Goal: Transaction & Acquisition: Book appointment/travel/reservation

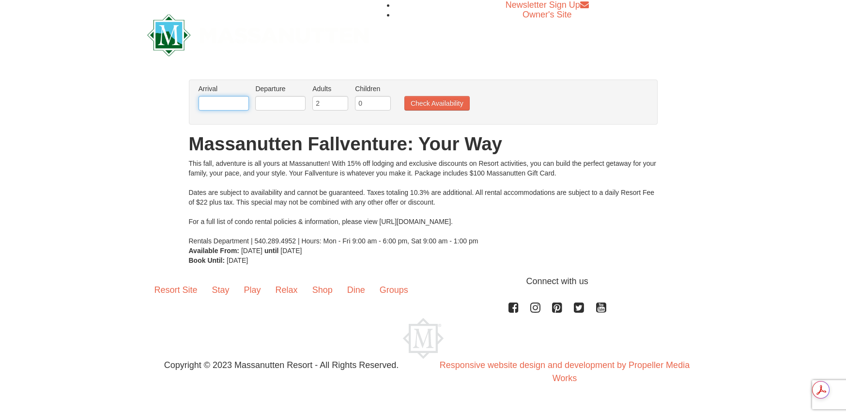
click at [234, 103] on input "text" at bounding box center [224, 103] width 50 height 15
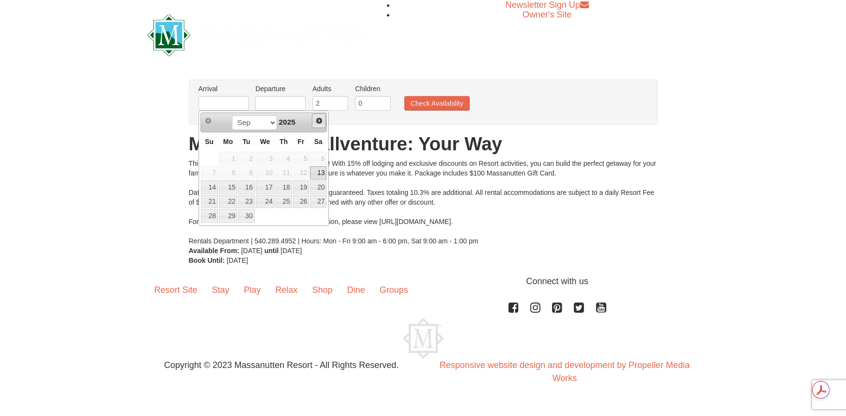
click at [319, 120] on span "Next" at bounding box center [319, 121] width 8 height 8
click at [321, 171] on link "11" at bounding box center [318, 173] width 16 height 14
type input "[DATE]"
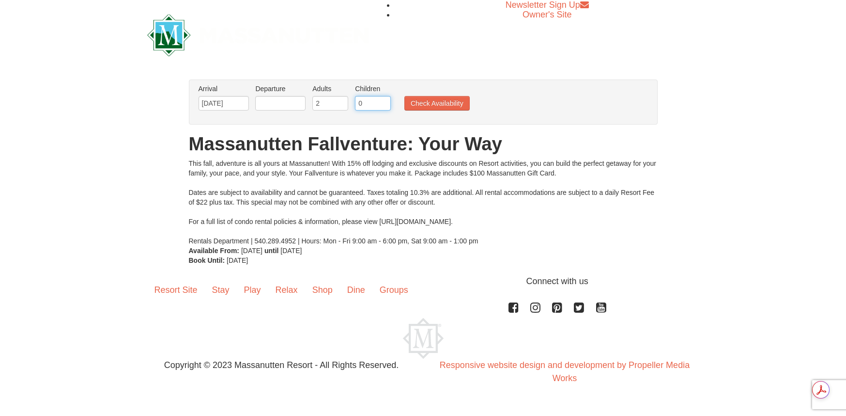
click at [377, 108] on input "0" at bounding box center [373, 103] width 36 height 15
click at [383, 100] on input "1" at bounding box center [373, 103] width 36 height 15
type input "2"
click at [383, 100] on input "2" at bounding box center [373, 103] width 36 height 15
click at [445, 100] on button "Check Availability" at bounding box center [437, 103] width 65 height 15
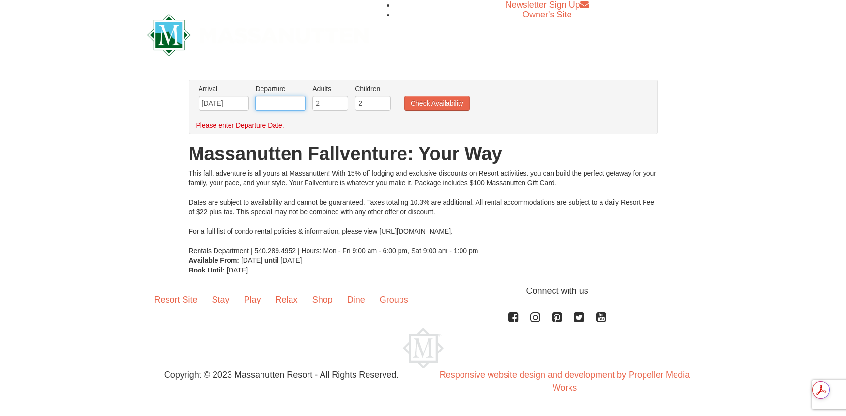
click at [285, 106] on input "text" at bounding box center [280, 103] width 50 height 15
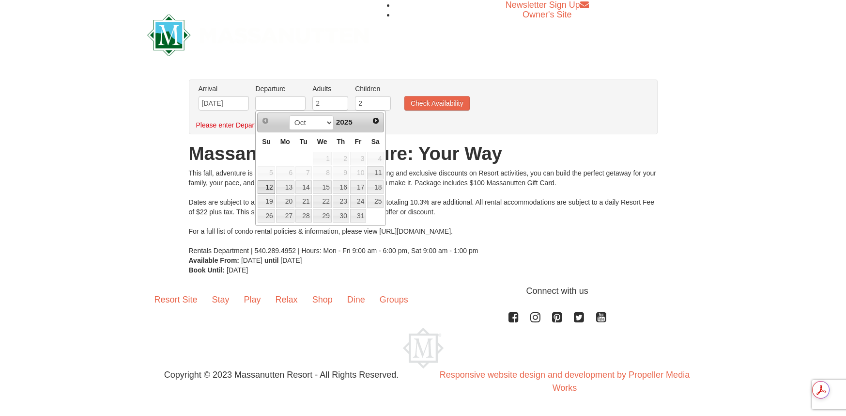
click at [267, 188] on link "12" at bounding box center [266, 187] width 17 height 14
type input "[DATE]"
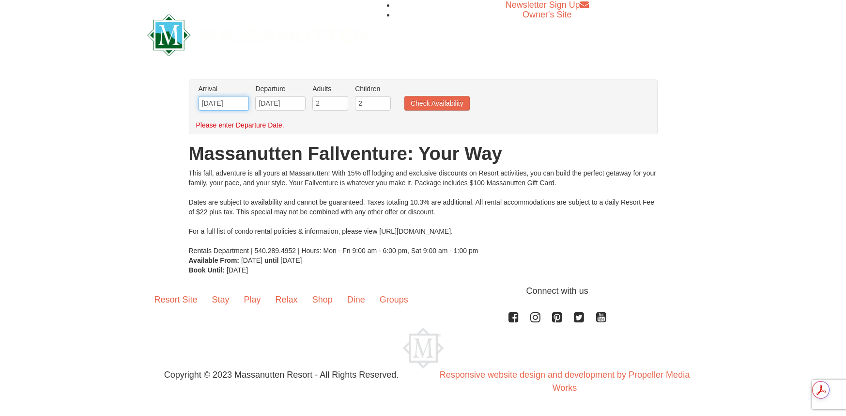
click at [222, 99] on input "[DATE]" at bounding box center [224, 103] width 50 height 15
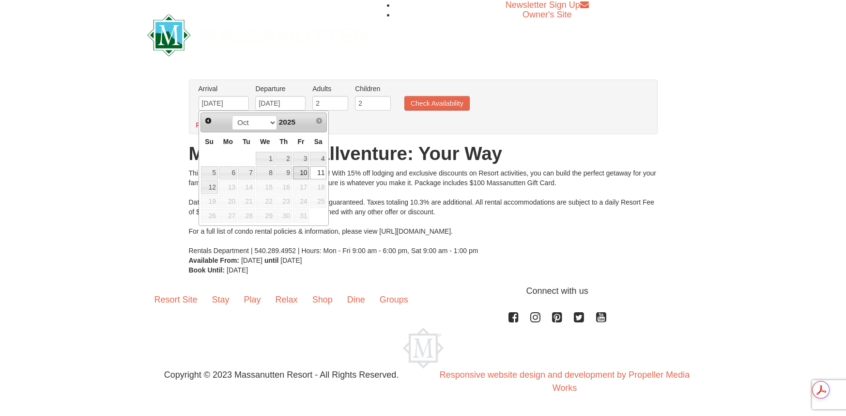
click at [303, 173] on link "10" at bounding box center [301, 173] width 16 height 14
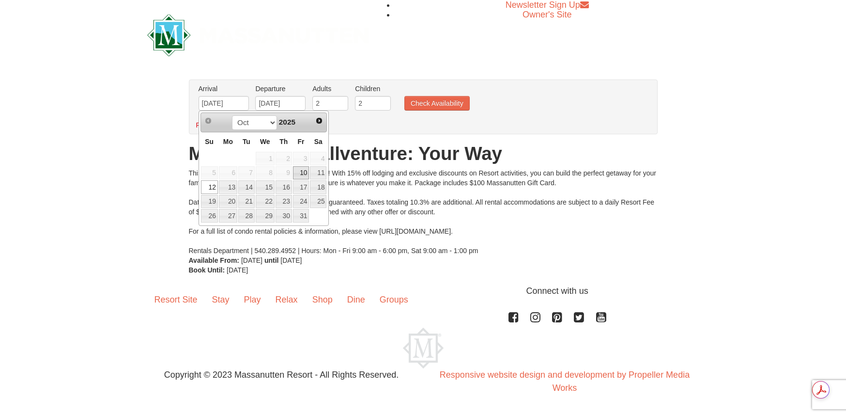
type input "[DATE]"
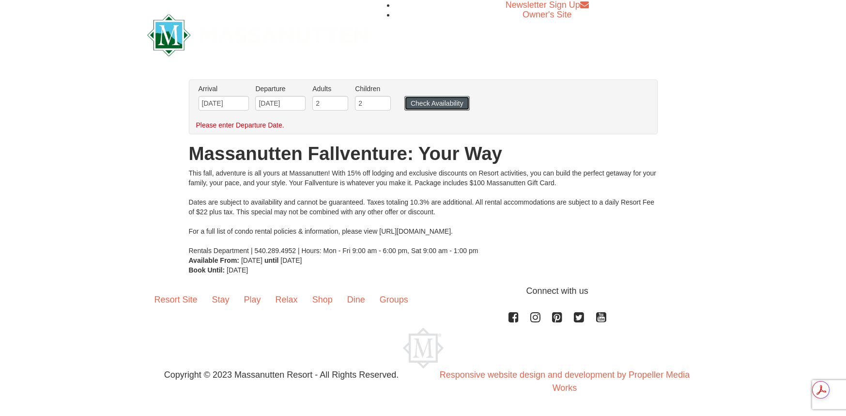
click at [432, 103] on button "Check Availability" at bounding box center [437, 103] width 65 height 15
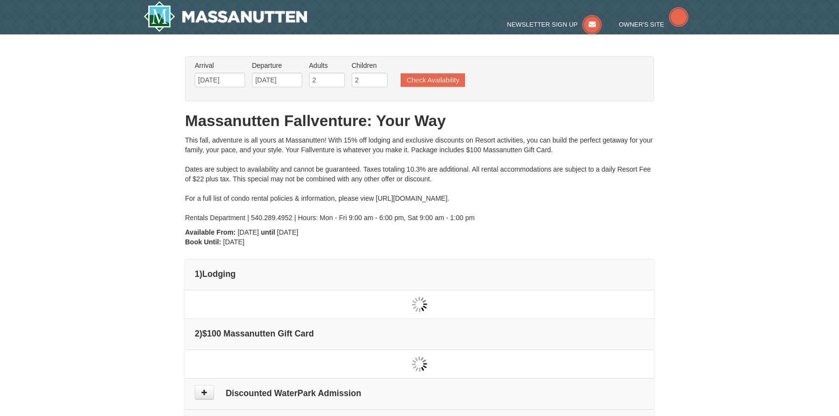
type input "[DATE]"
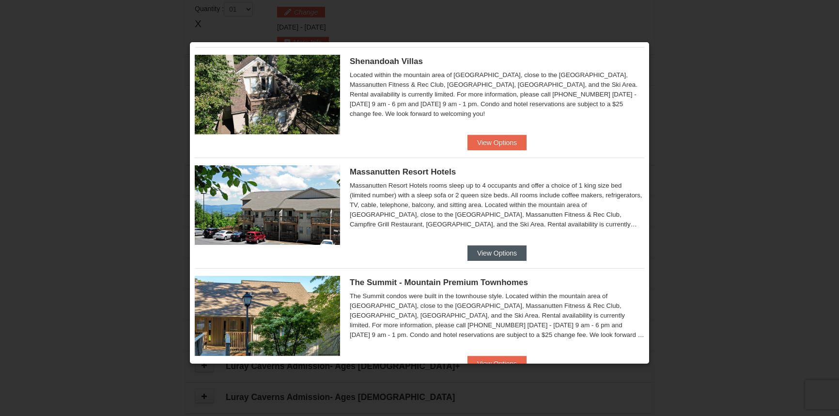
scroll to position [242, 0]
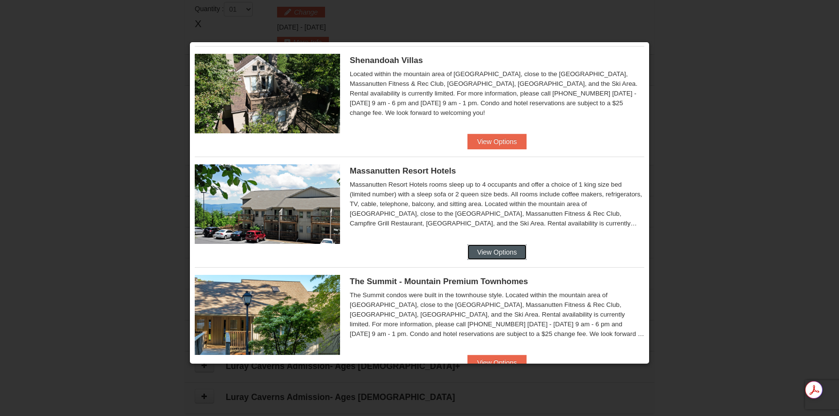
click at [498, 252] on button "View Options" at bounding box center [496, 252] width 59 height 16
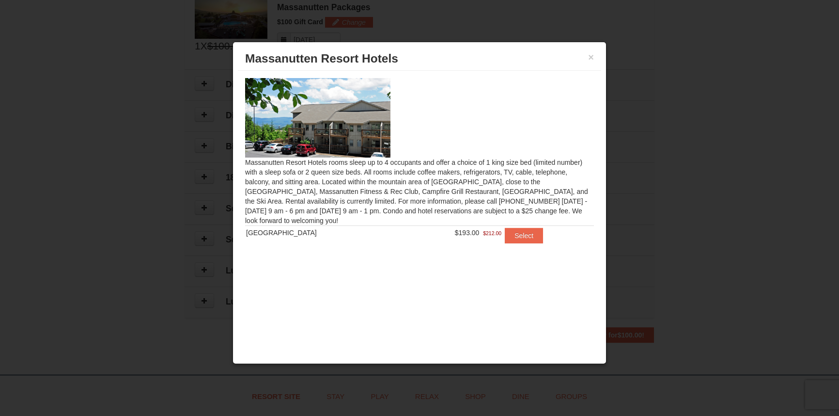
scroll to position [393, 0]
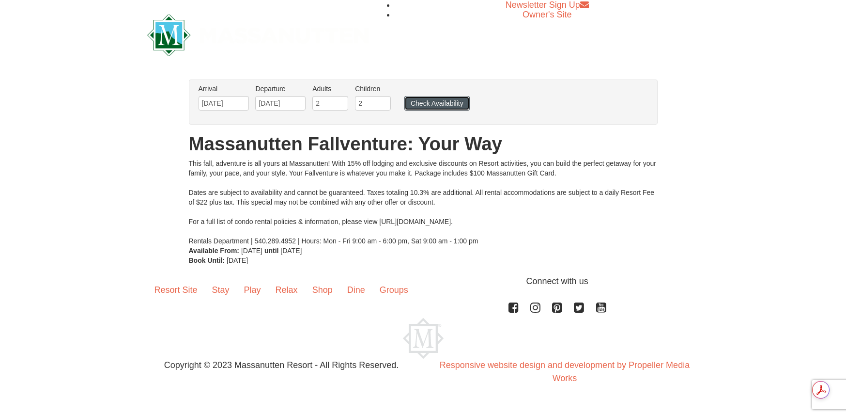
click at [444, 102] on button "Check Availability" at bounding box center [437, 103] width 65 height 15
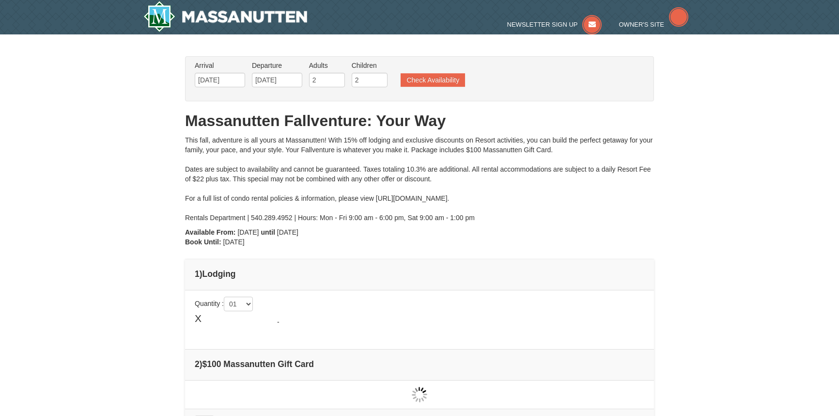
type input "[DATE]"
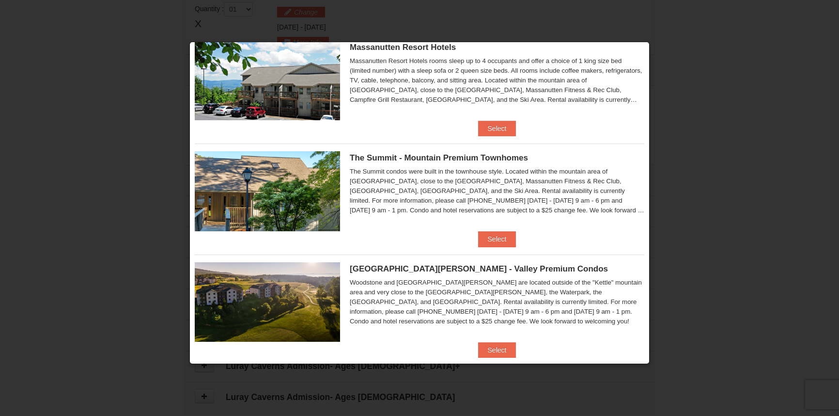
scroll to position [388, 0]
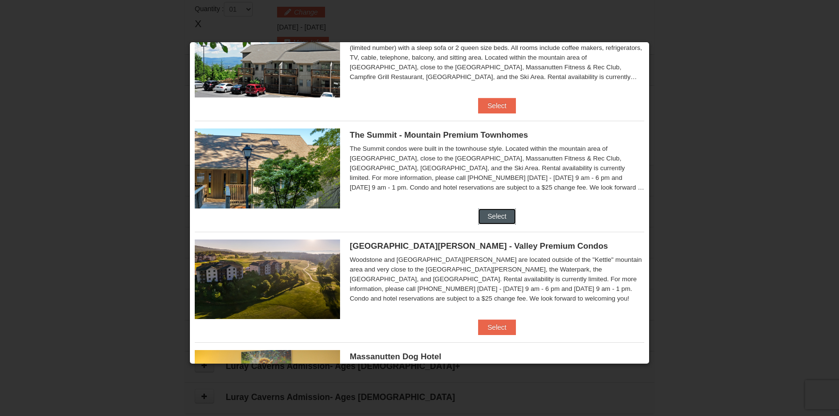
click at [495, 214] on button "Select" at bounding box center [497, 216] width 38 height 16
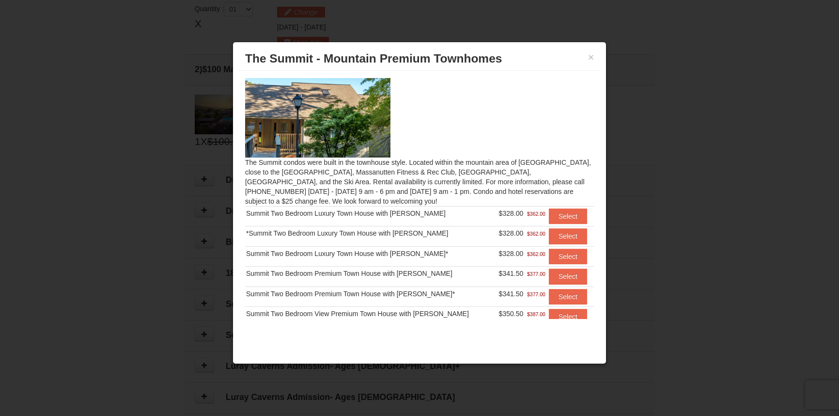
scroll to position [24, 0]
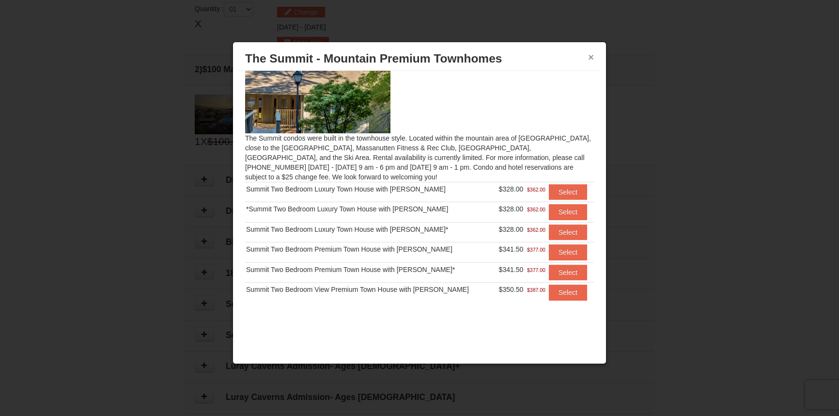
click at [590, 56] on button "×" at bounding box center [591, 57] width 6 height 10
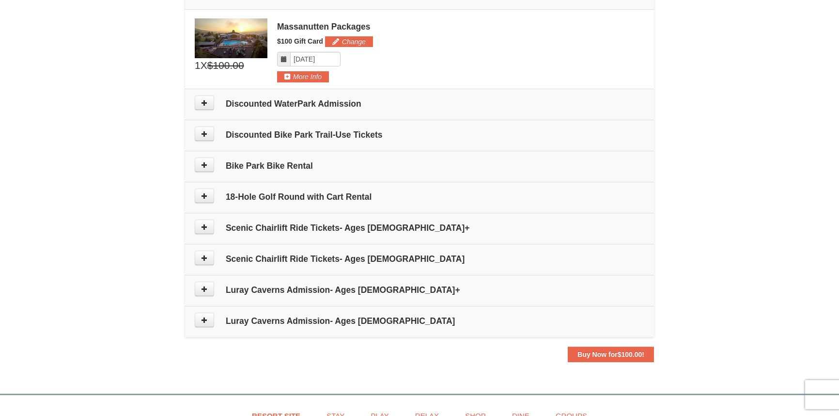
scroll to position [388, 0]
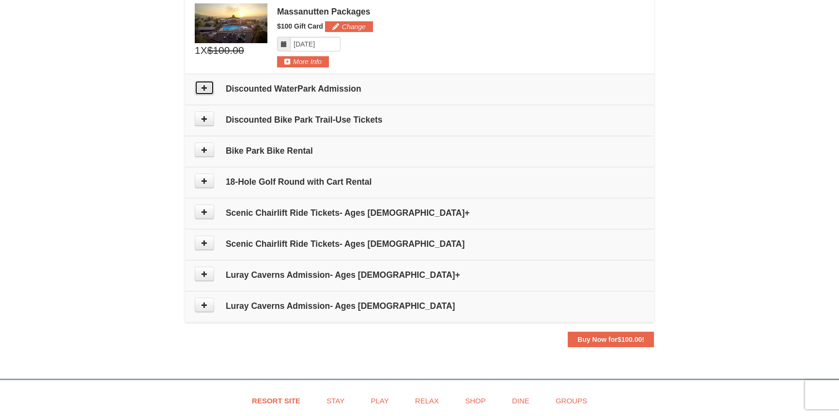
click at [207, 81] on button at bounding box center [204, 87] width 19 height 15
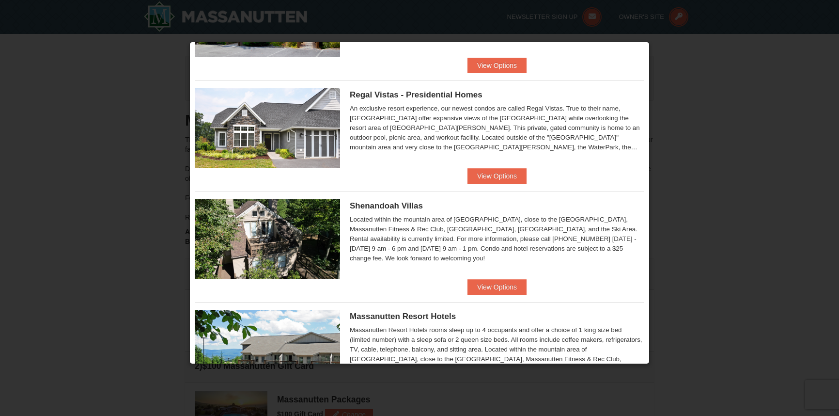
scroll to position [0, 0]
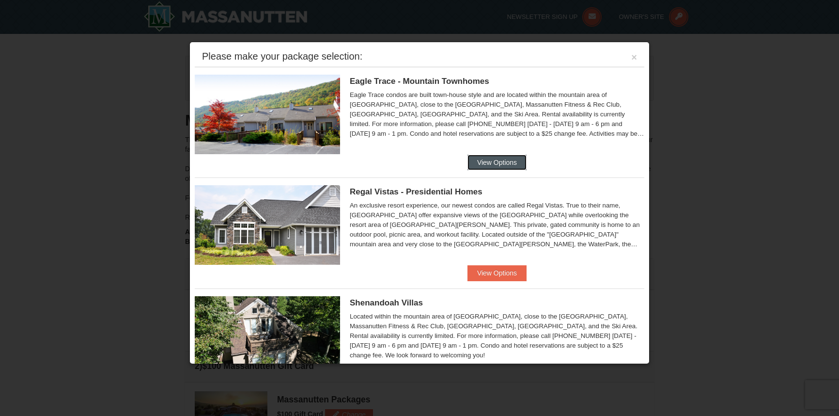
click at [490, 162] on button "View Options" at bounding box center [496, 163] width 59 height 16
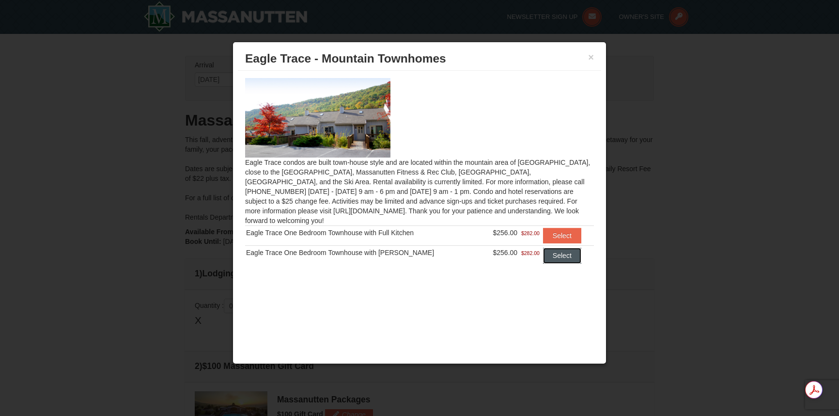
click at [556, 248] on button "Select" at bounding box center [562, 256] width 38 height 16
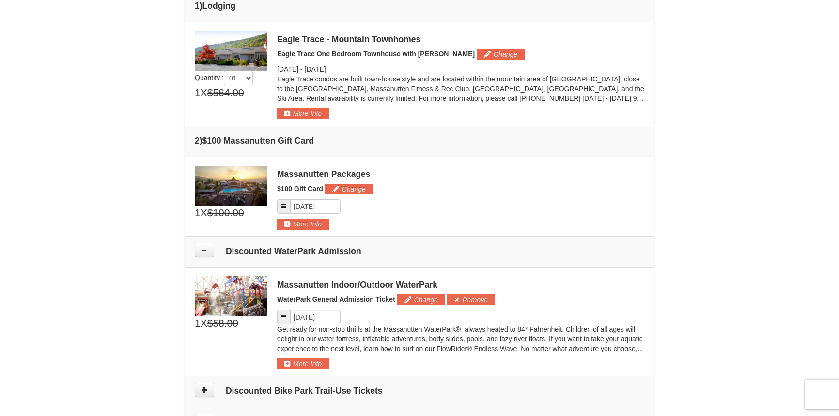
scroll to position [291, 0]
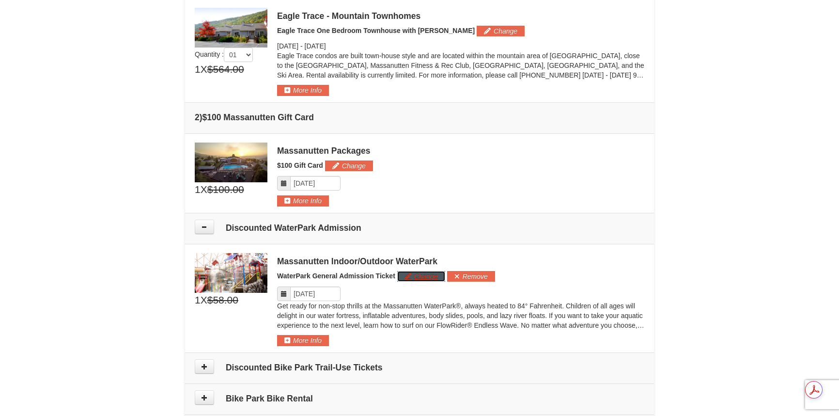
click at [413, 278] on button "Change" at bounding box center [421, 276] width 48 height 11
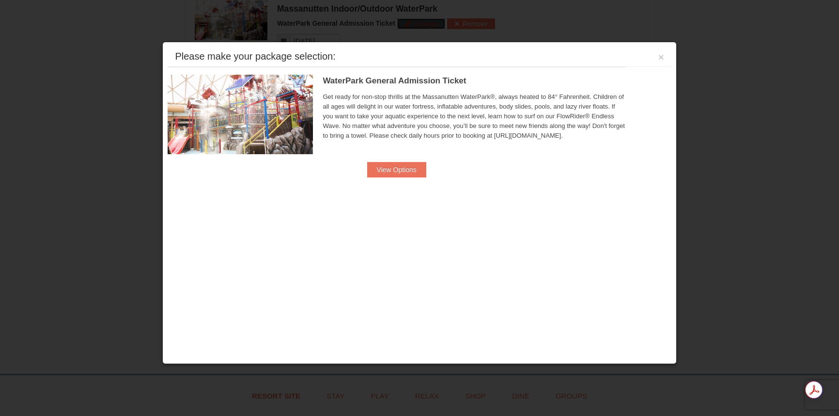
scroll to position [544, 0]
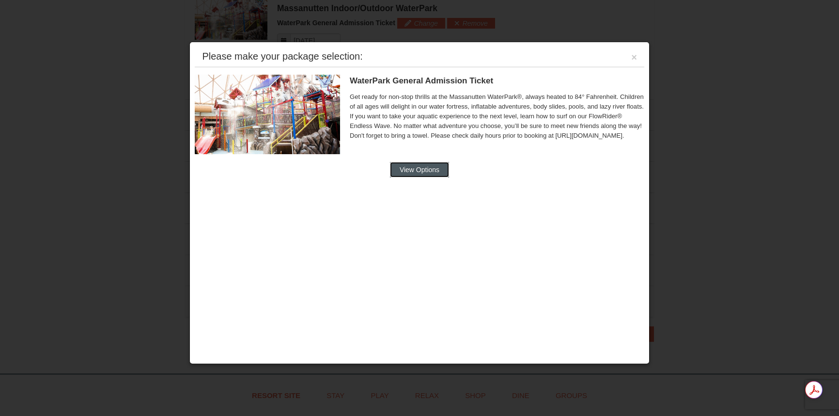
click at [429, 168] on button "View Options" at bounding box center [419, 170] width 59 height 16
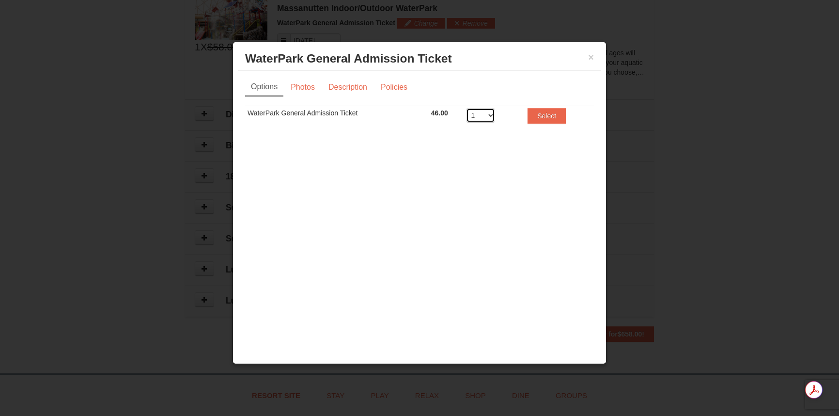
click at [489, 116] on select "1 2 3 4 5 6 7 8" at bounding box center [480, 115] width 29 height 15
select select "4"
click at [466, 108] on select "1 2 3 4 5 6 7 8" at bounding box center [480, 115] width 29 height 15
click at [553, 112] on button "Select" at bounding box center [547, 116] width 38 height 16
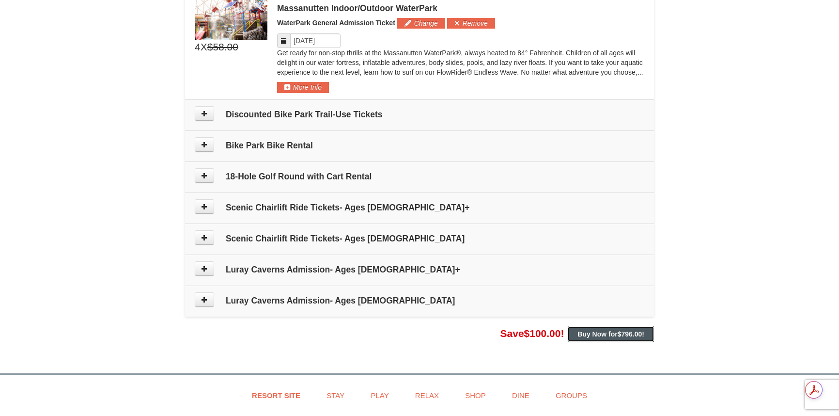
click at [606, 332] on strong "Buy Now for $796.00 !" at bounding box center [610, 334] width 67 height 8
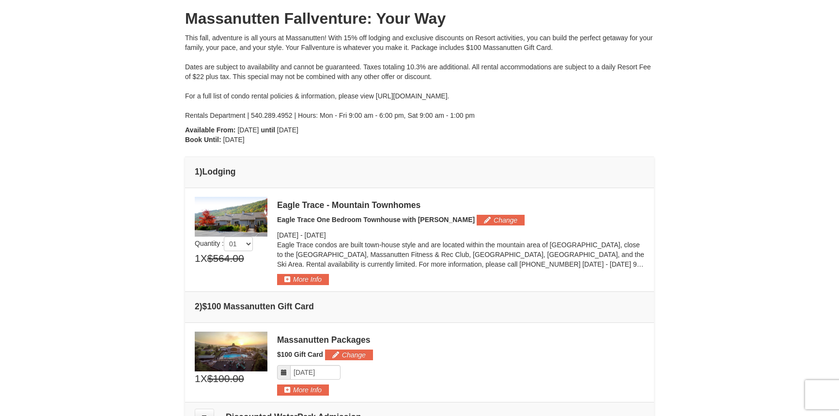
scroll to position [0, 0]
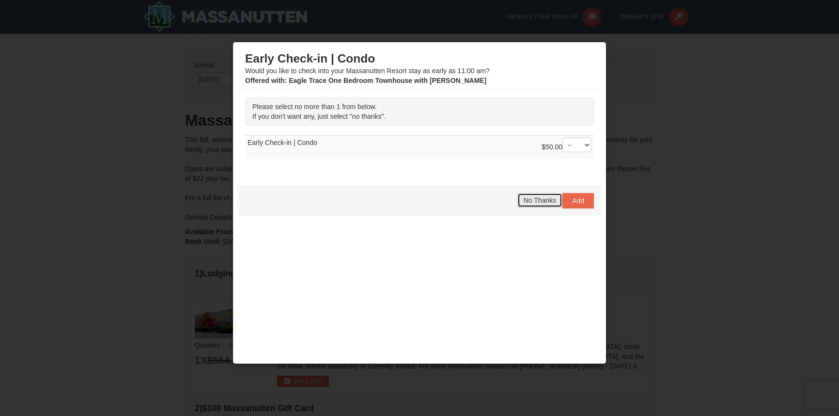
click at [534, 205] on button "No Thanks" at bounding box center [539, 200] width 45 height 15
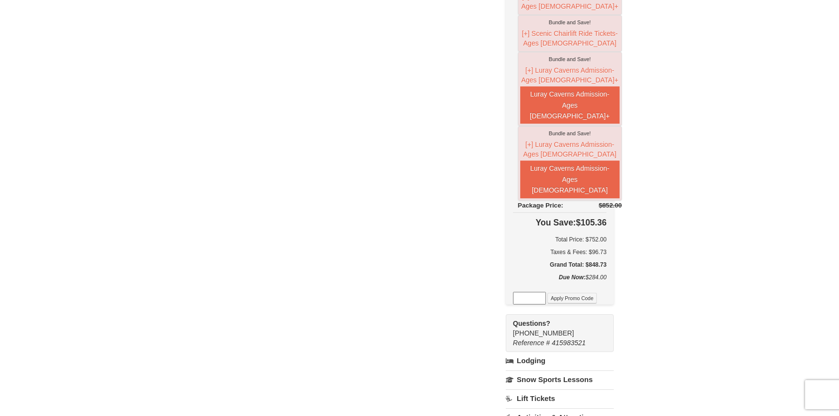
scroll to position [630, 0]
